Goal: Task Accomplishment & Management: Manage account settings

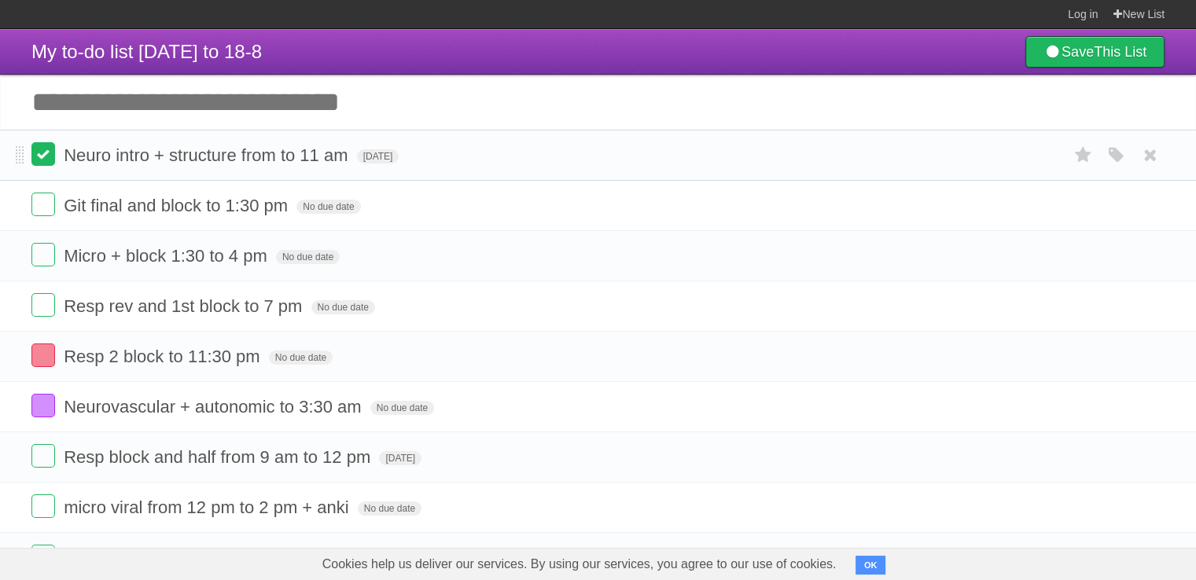
click at [41, 155] on label at bounding box center [43, 154] width 24 height 24
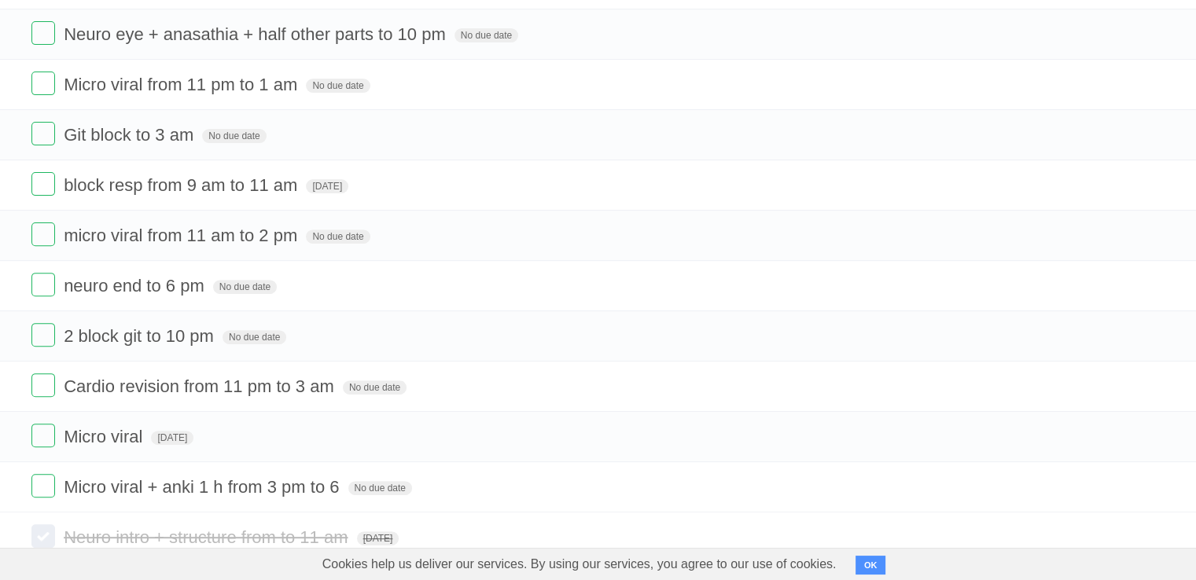
scroll to position [557, 0]
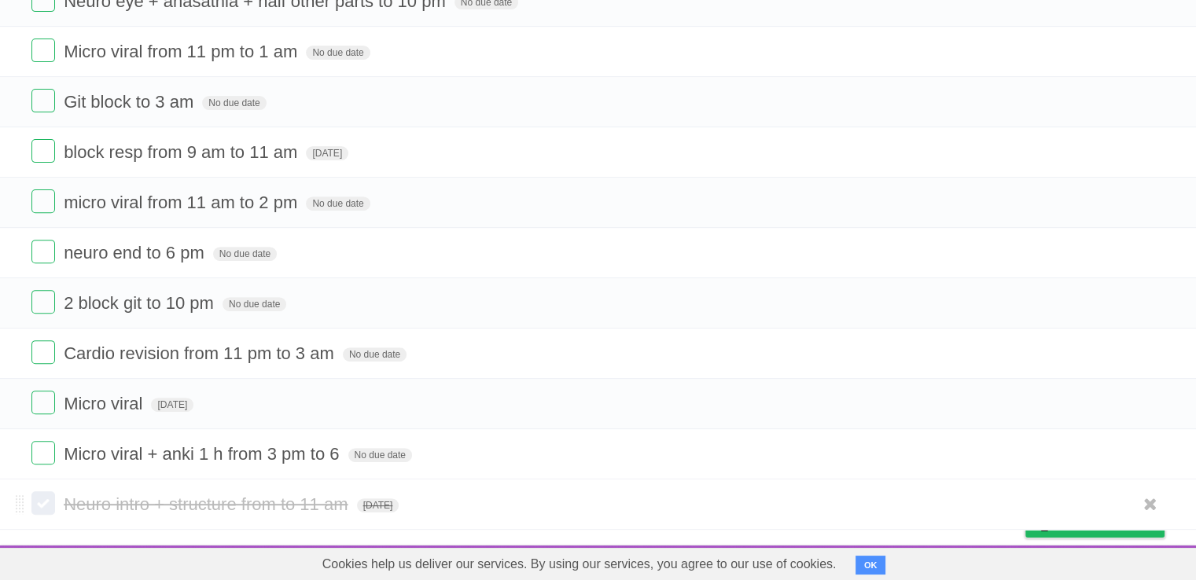
click at [236, 494] on span "Neuro intro + structure from to 11 am" at bounding box center [208, 504] width 288 height 20
click at [103, 495] on input "**********" at bounding box center [220, 505] width 313 height 20
click at [21, 502] on span at bounding box center [20, 504] width 9 height 19
click at [46, 498] on label at bounding box center [43, 503] width 24 height 24
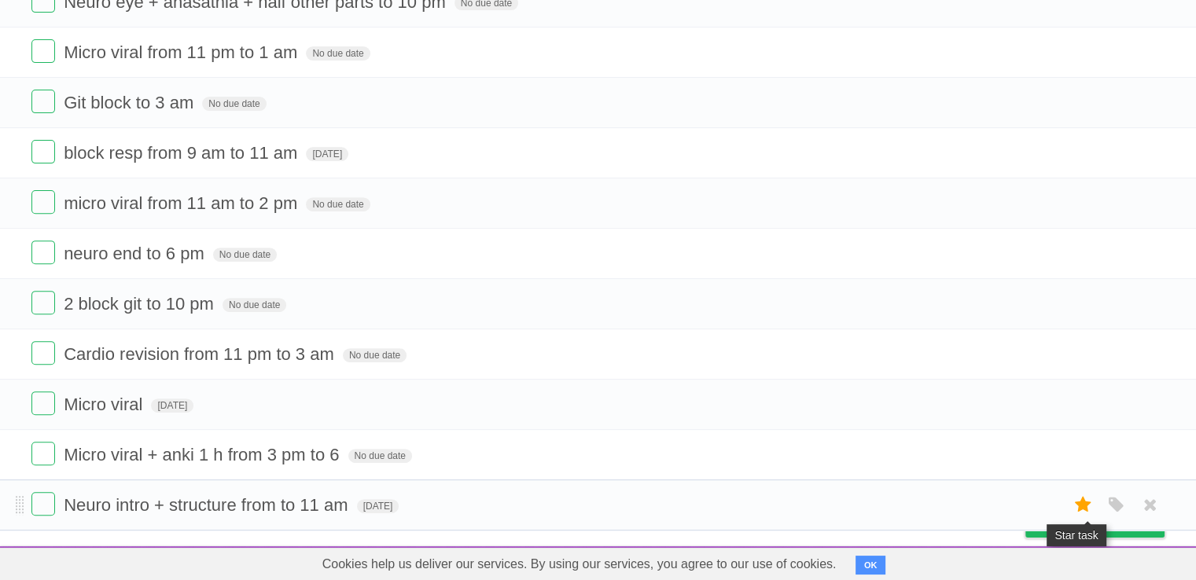
click at [1088, 500] on icon at bounding box center [1083, 505] width 22 height 26
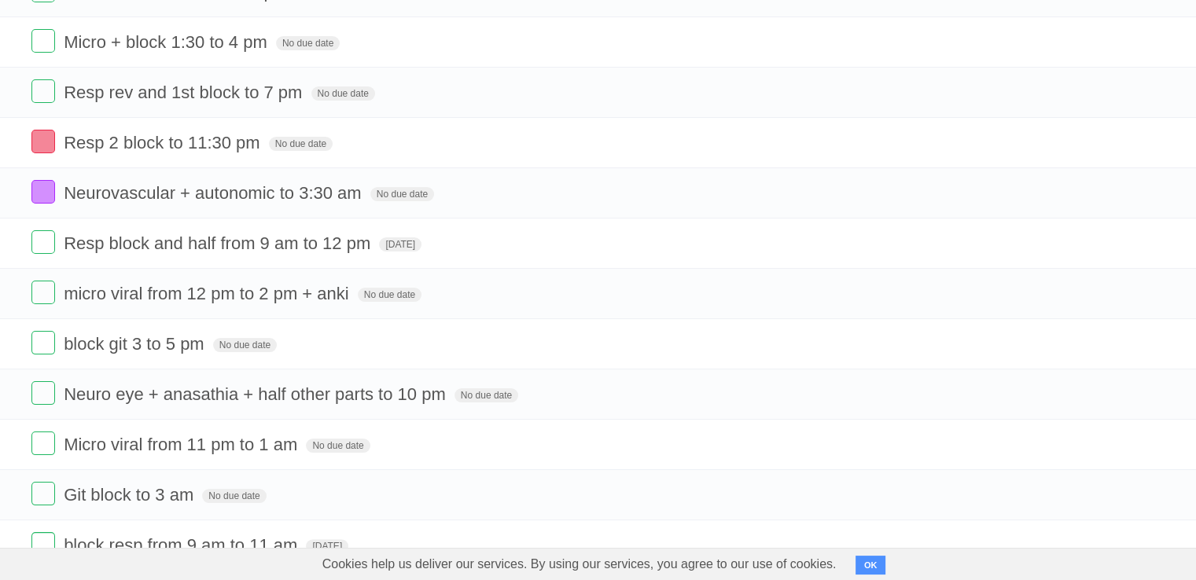
scroll to position [0, 0]
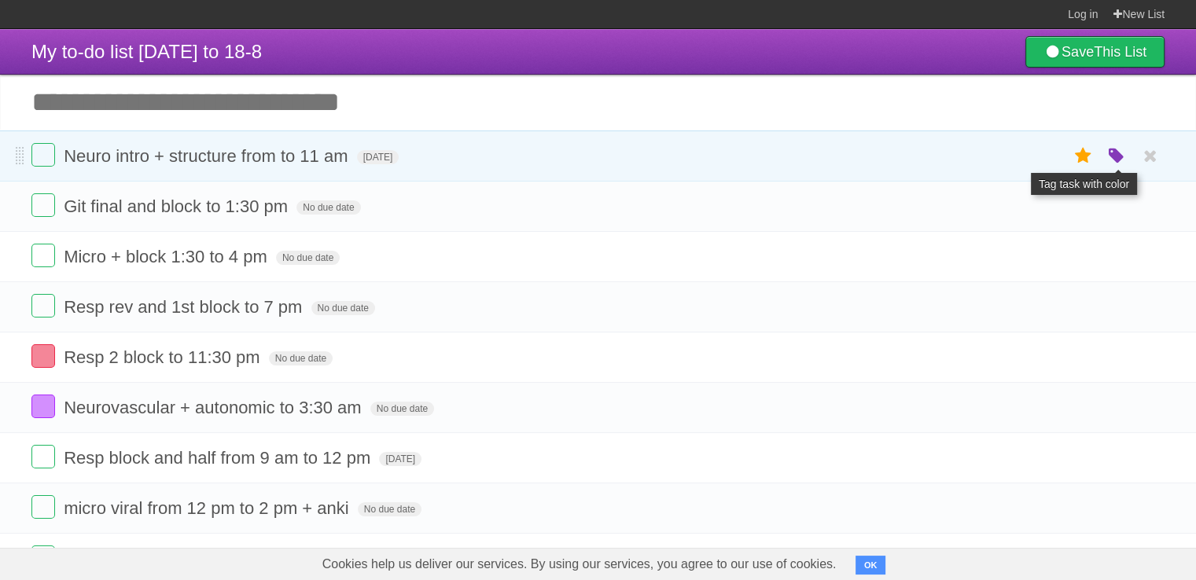
click at [1110, 160] on icon "button" at bounding box center [1116, 156] width 22 height 20
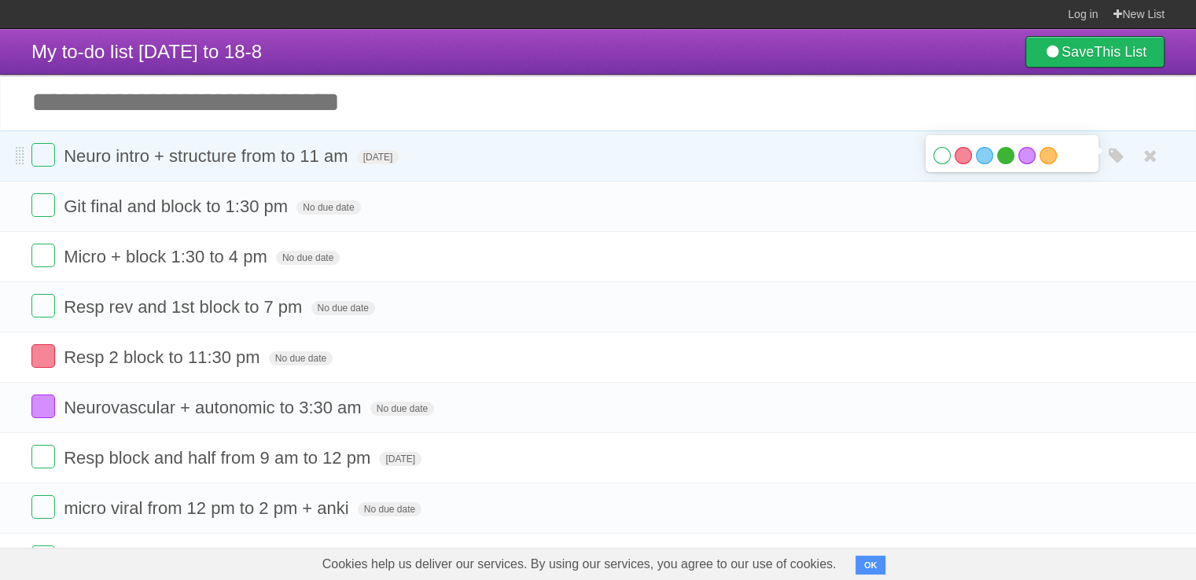
click at [1002, 156] on label "Green" at bounding box center [1005, 155] width 17 height 17
